Goal: Task Accomplishment & Management: Manage account settings

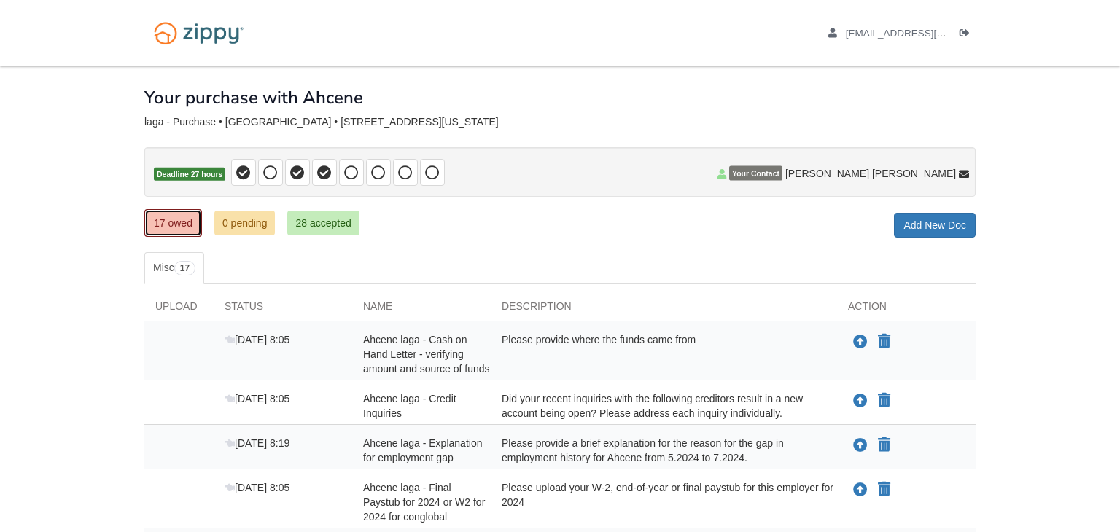
click at [182, 222] on link "17 owed" at bounding box center [173, 223] width 58 height 28
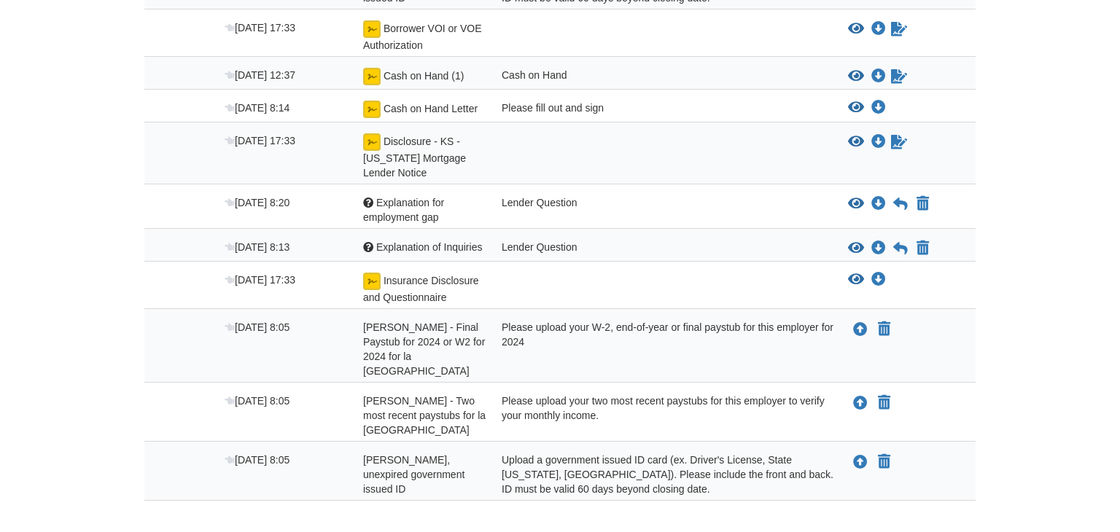
scroll to position [762, 0]
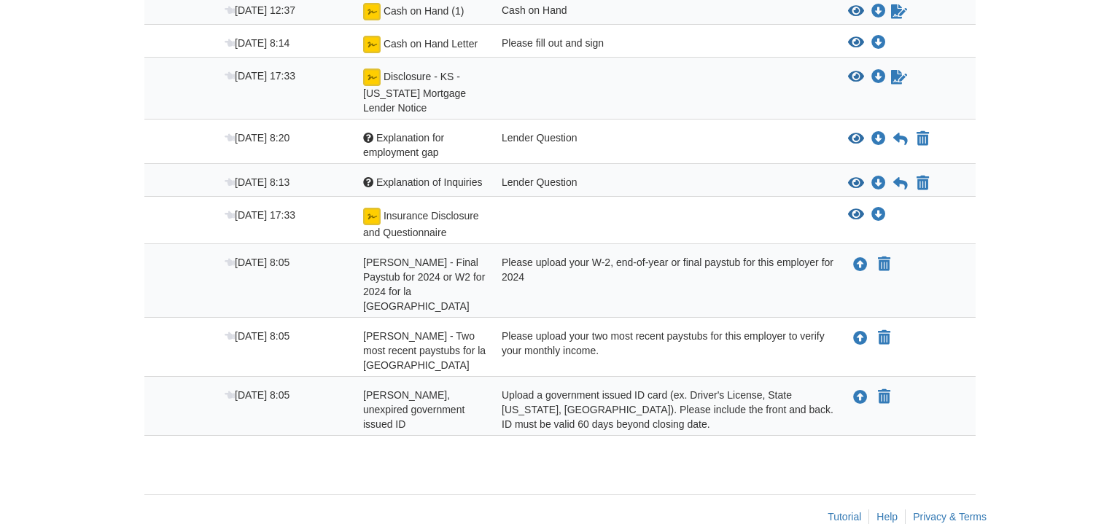
click at [900, 495] on footer "Tutorial Help Privacy & Terms" at bounding box center [560, 517] width 832 height 44
